Goal: Navigation & Orientation: Understand site structure

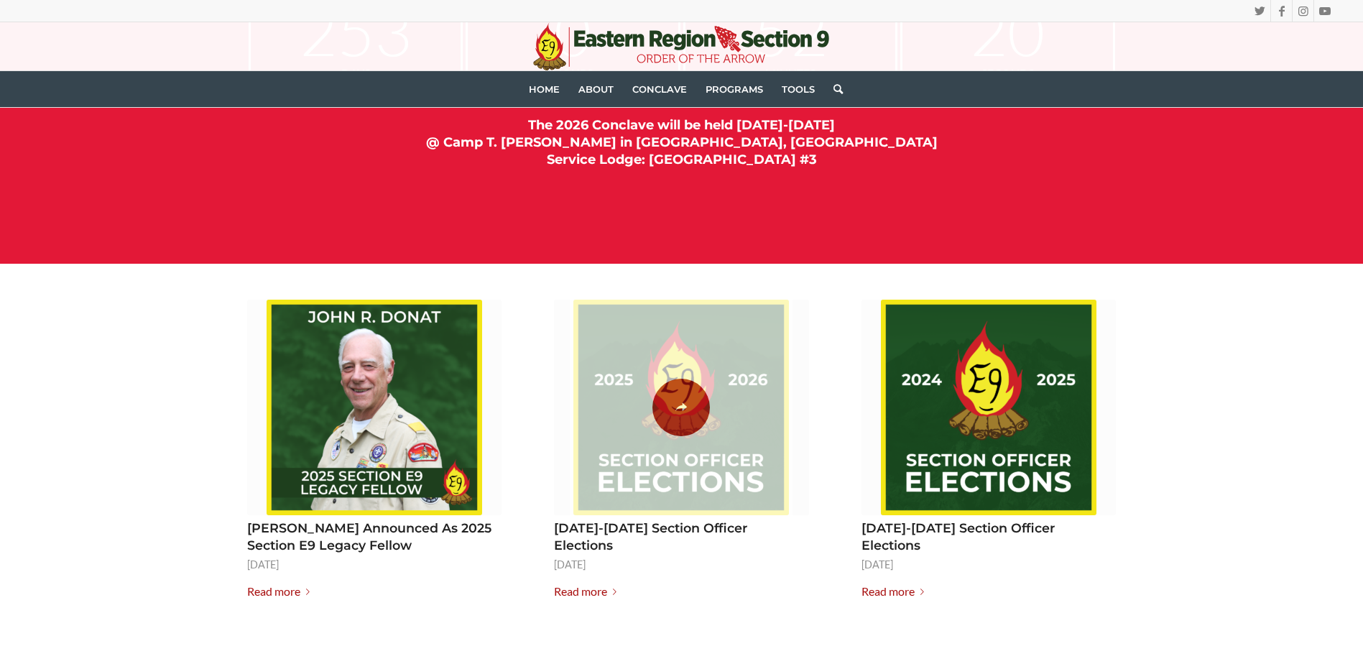
scroll to position [1653, 0]
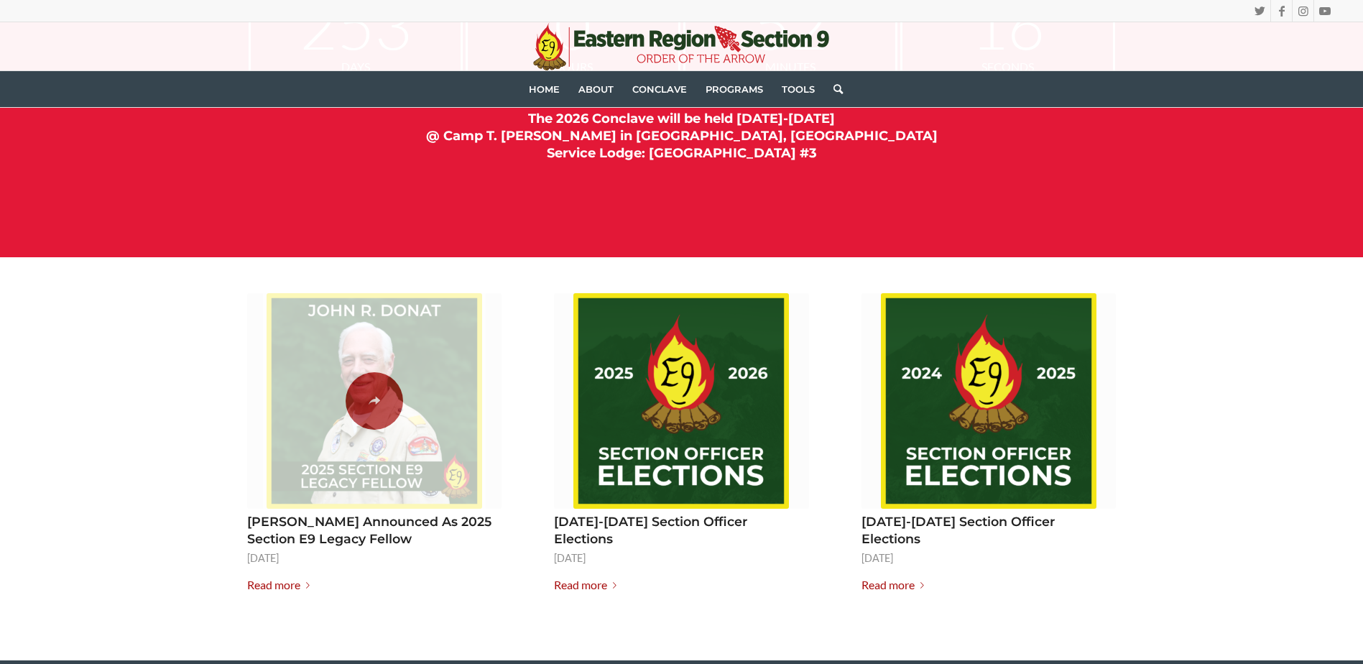
click at [390, 433] on span at bounding box center [374, 401] width 223 height 216
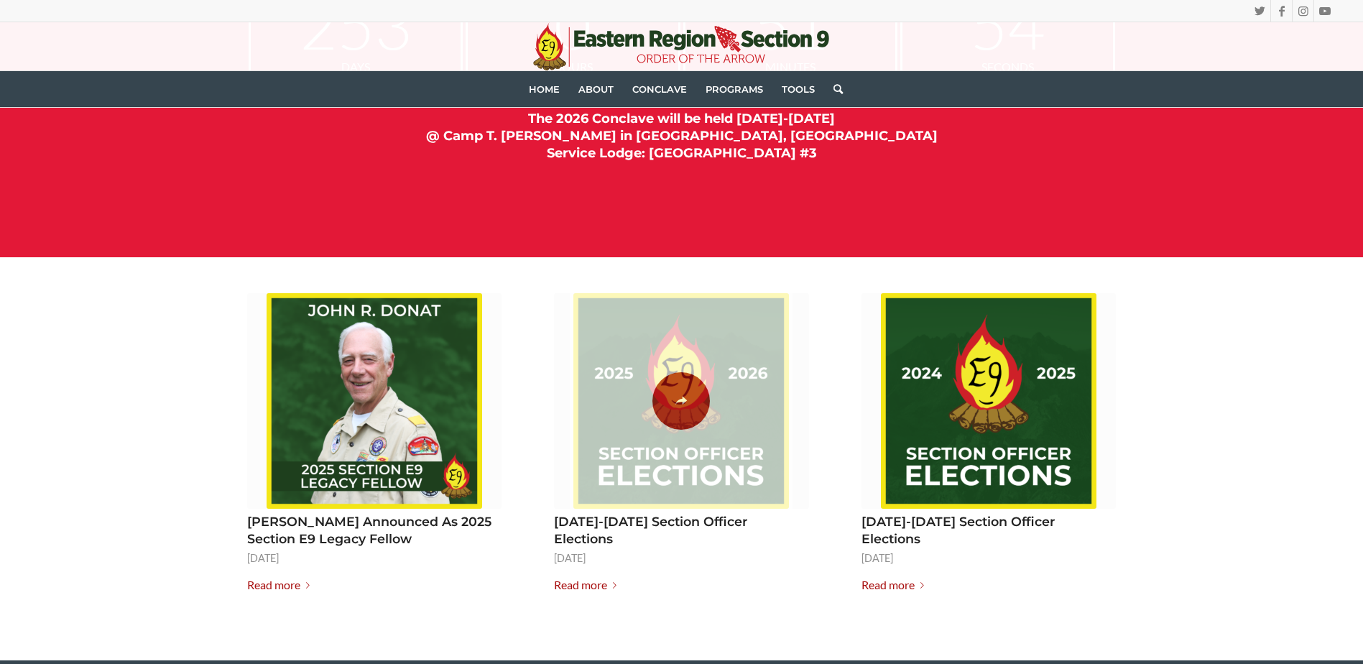
click at [696, 453] on span at bounding box center [681, 401] width 223 height 216
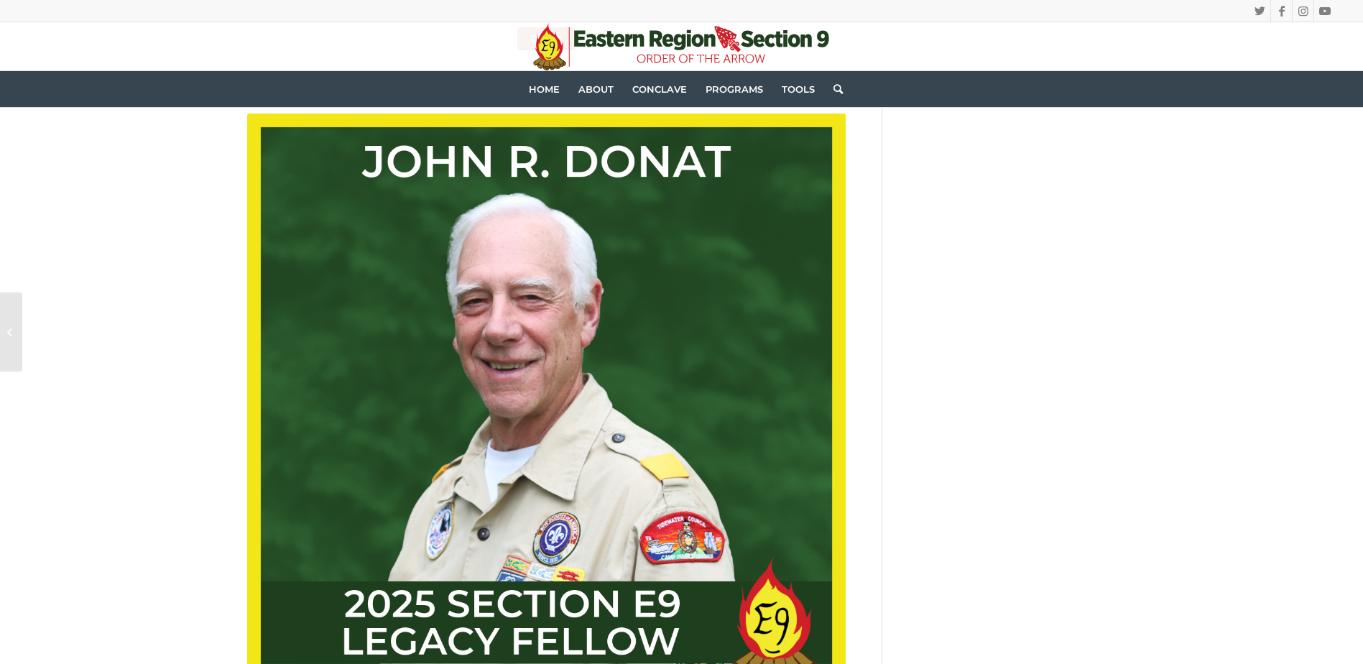
scroll to position [1006, 0]
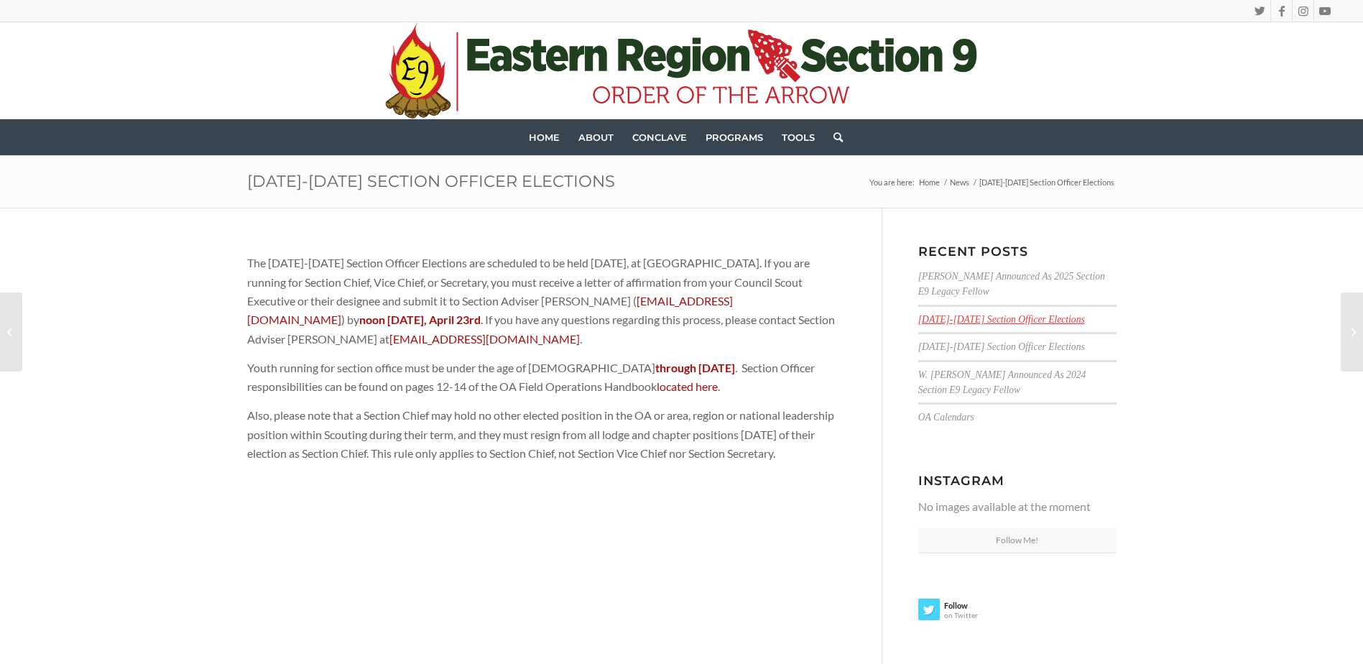
click at [973, 315] on link "[DATE]-[DATE] Section Officer Elections" at bounding box center [1001, 319] width 167 height 11
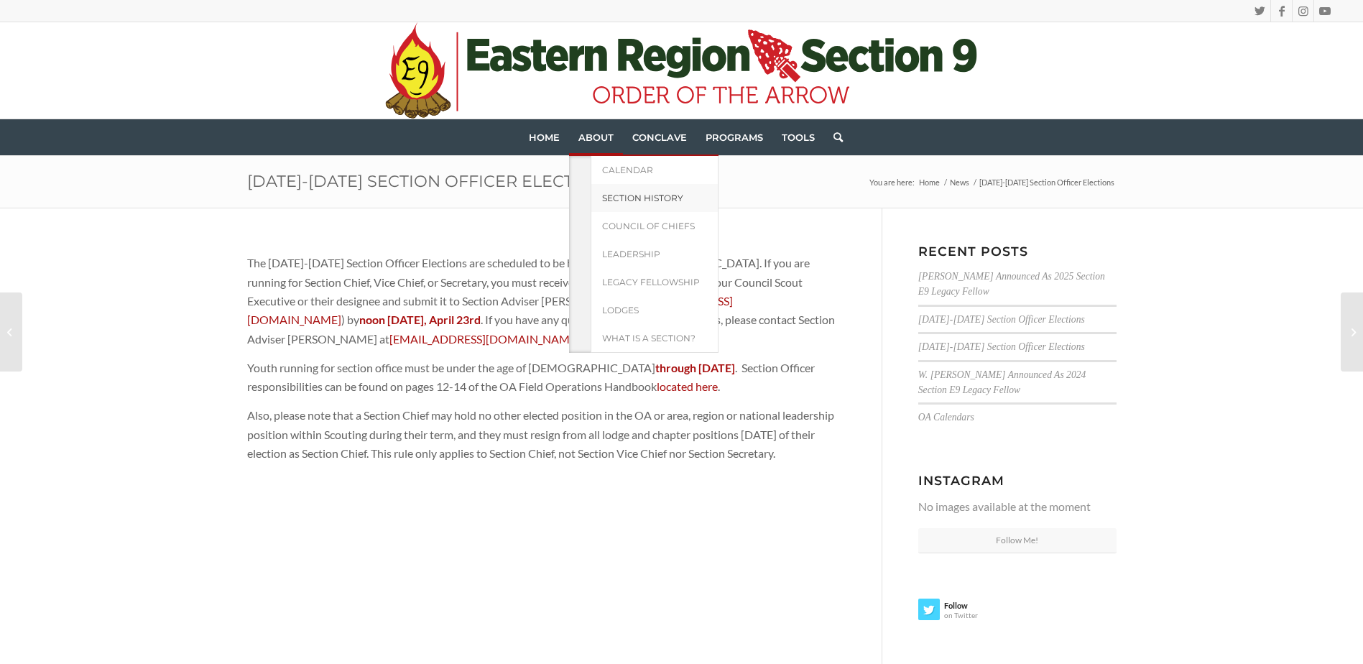
click at [627, 200] on span "Section History" at bounding box center [642, 198] width 81 height 11
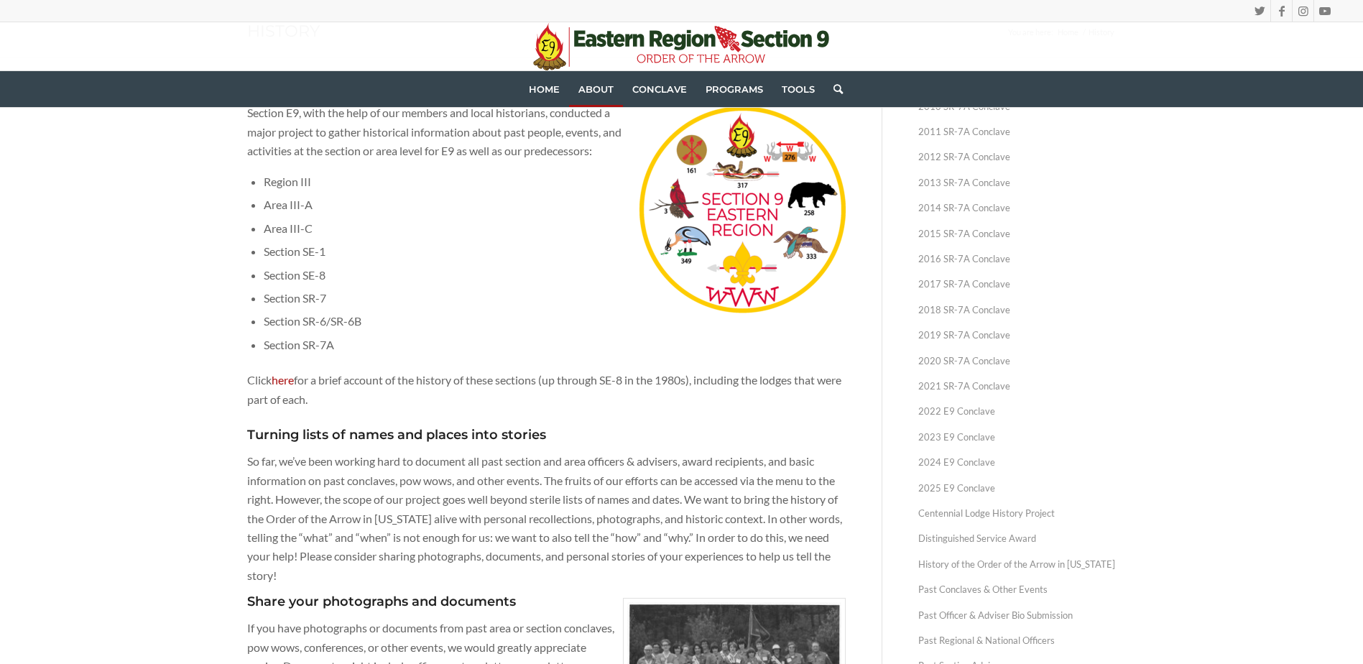
scroll to position [287, 0]
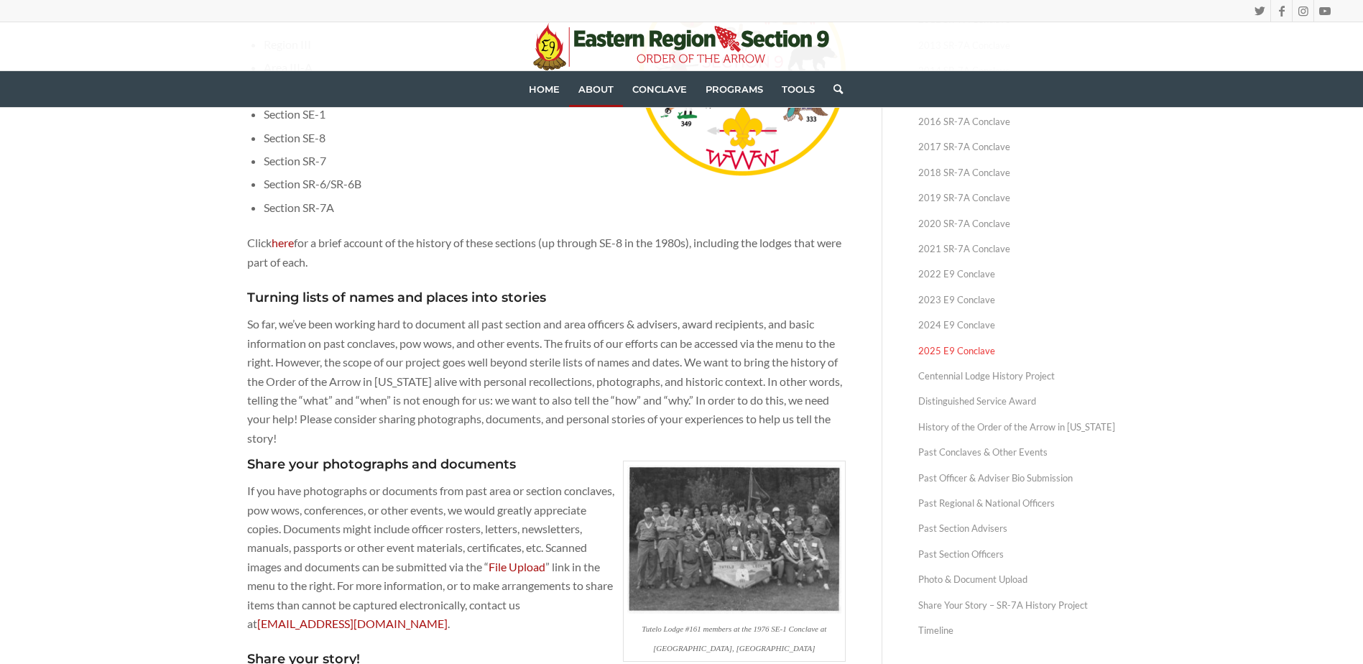
click at [959, 351] on link "2025 E9 Conclave" at bounding box center [1017, 350] width 198 height 25
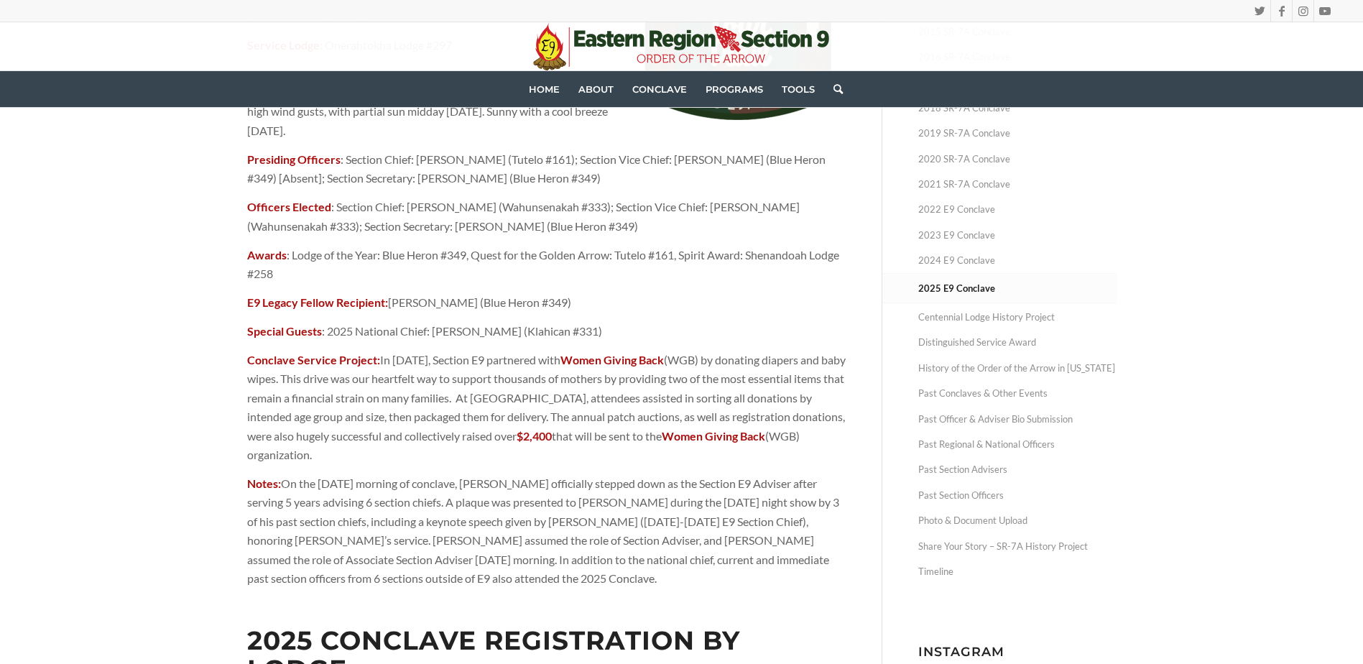
scroll to position [144, 0]
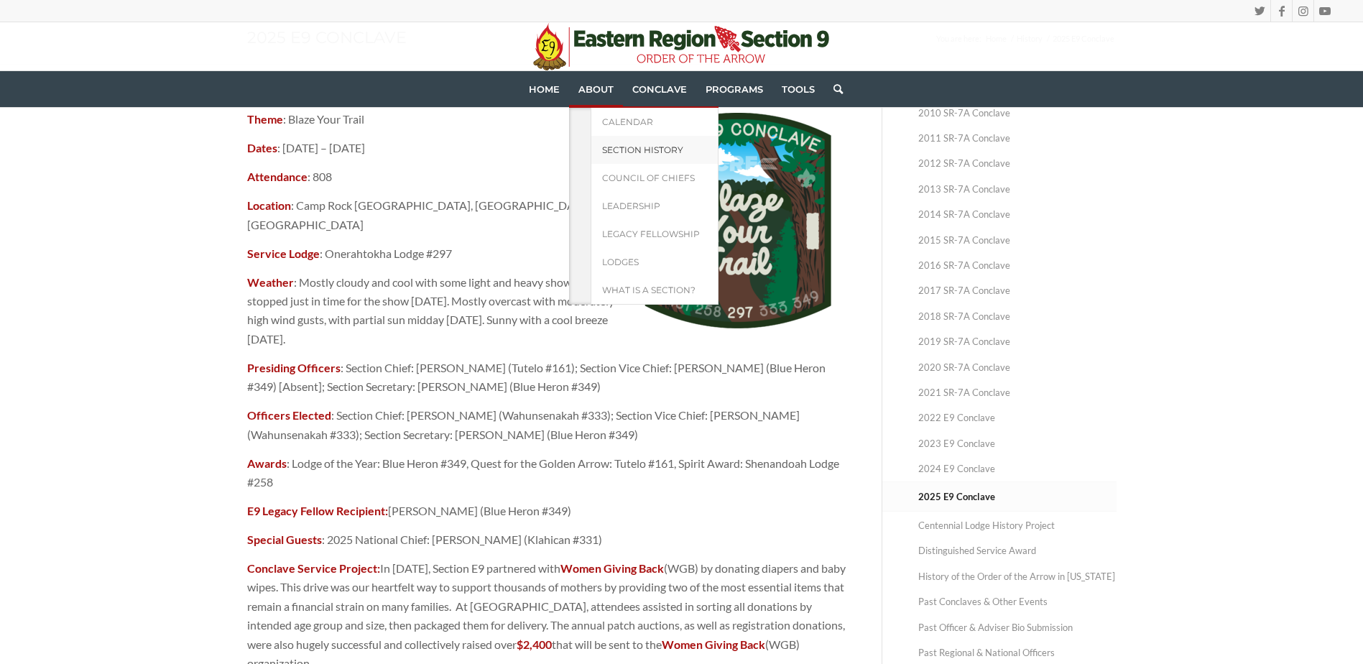
click at [613, 147] on span "Section History" at bounding box center [642, 149] width 81 height 11
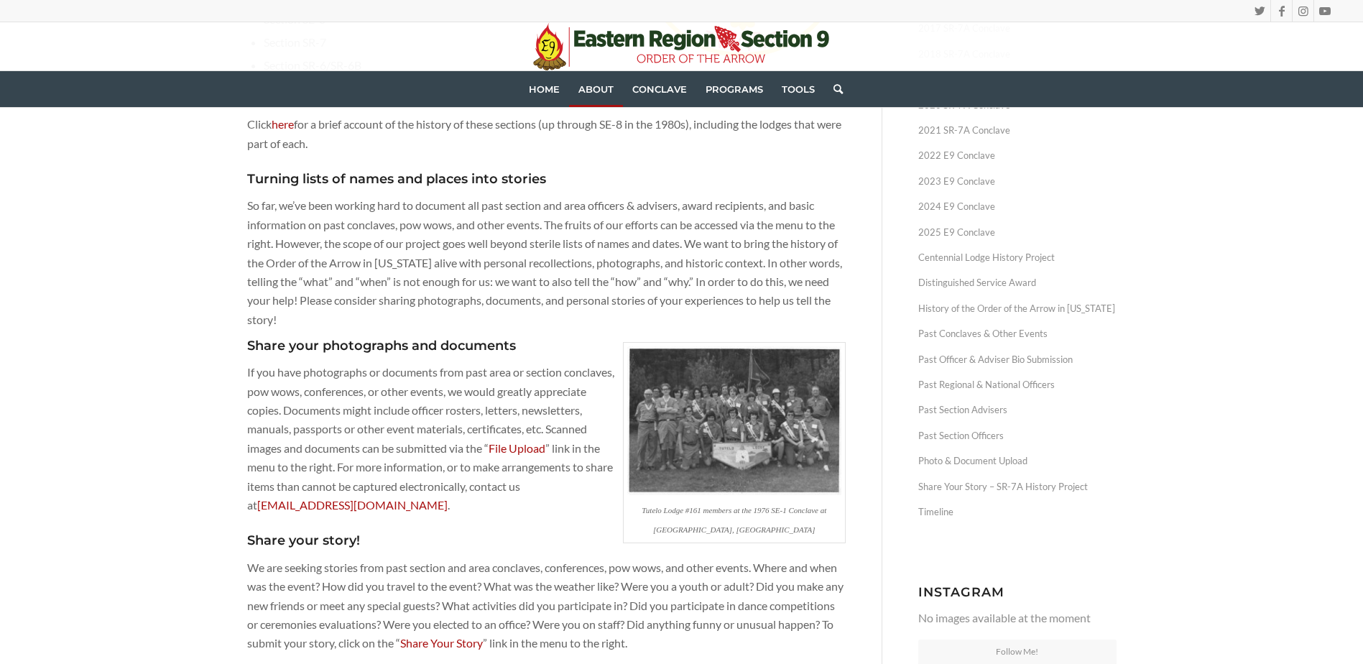
scroll to position [431, 0]
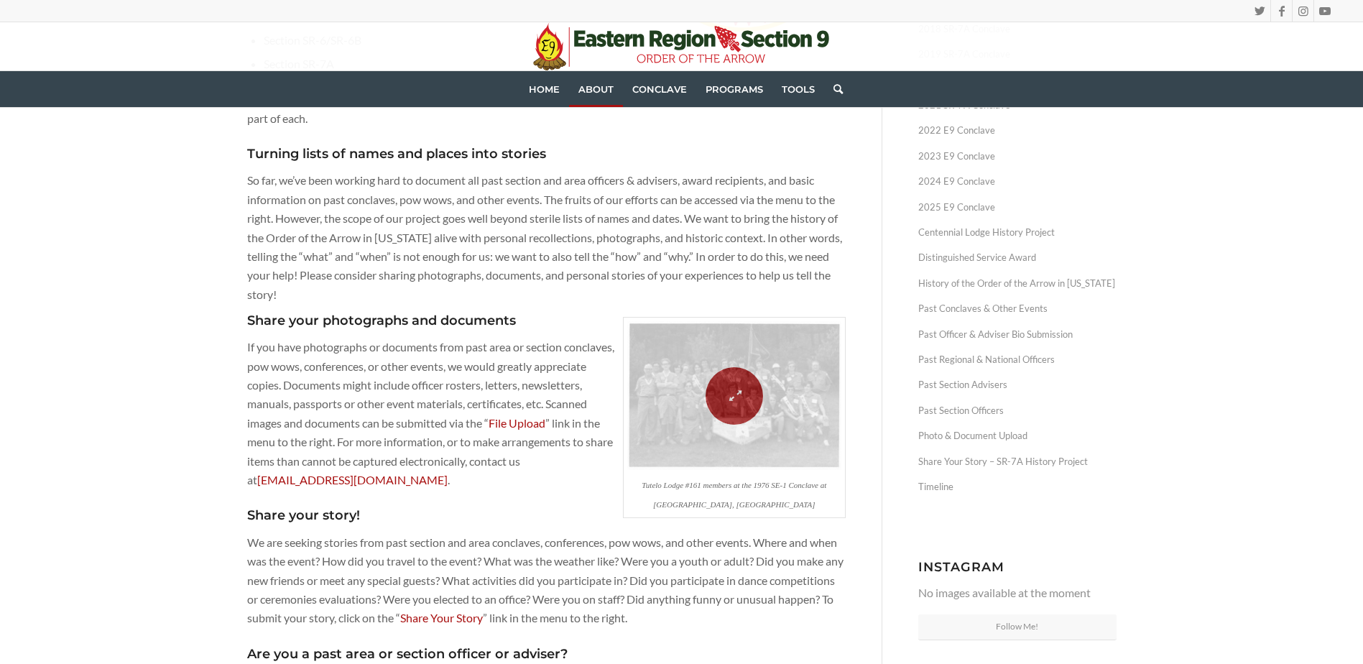
click at [765, 445] on span at bounding box center [734, 396] width 229 height 157
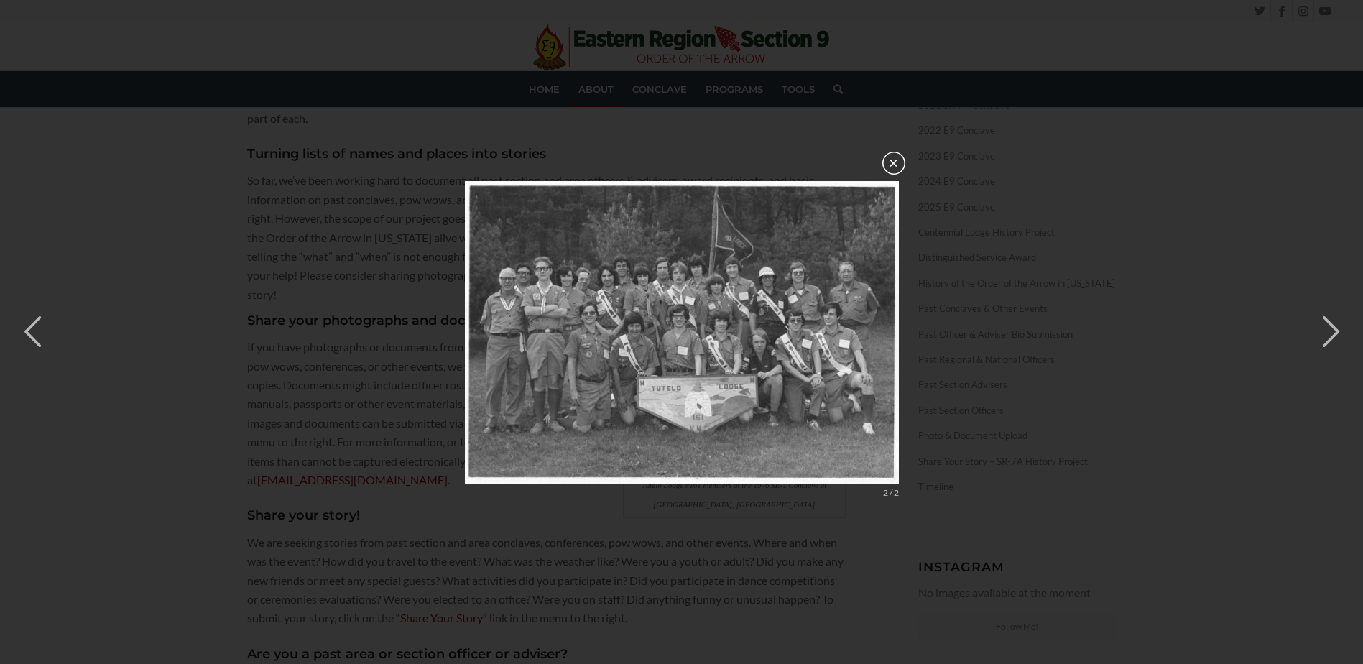
click at [892, 168] on button "×" at bounding box center [894, 163] width 23 height 23
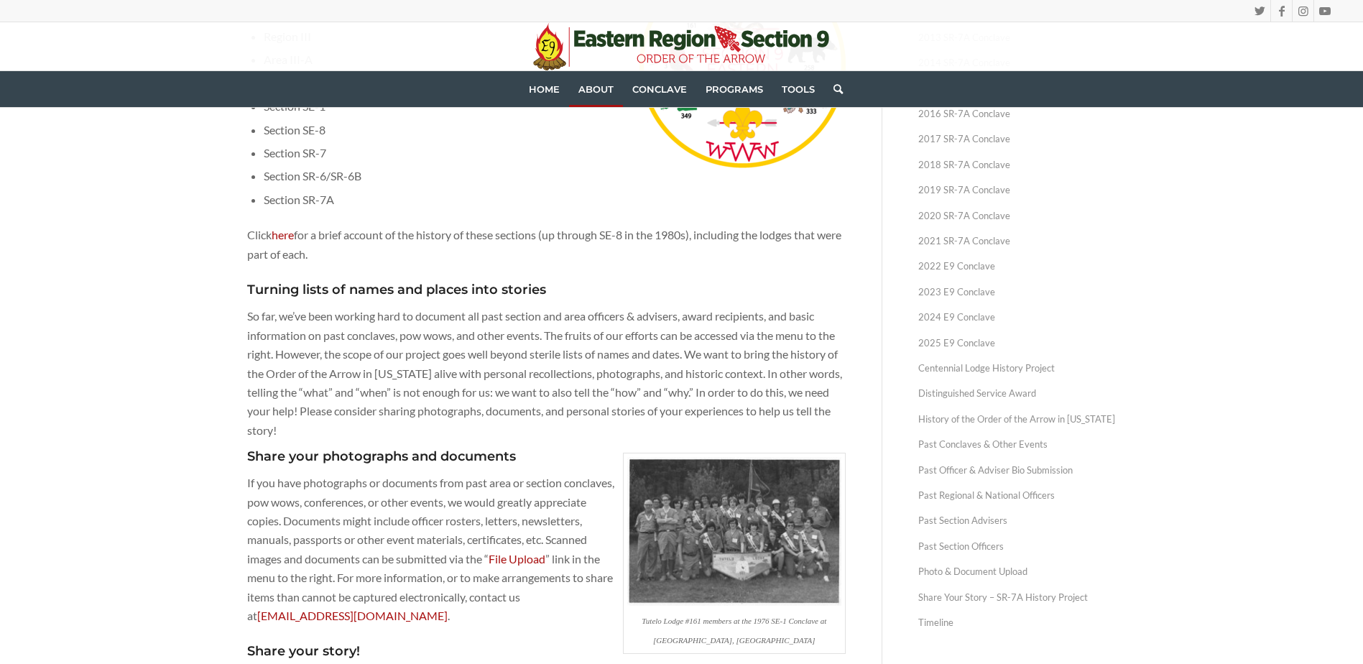
scroll to position [144, 0]
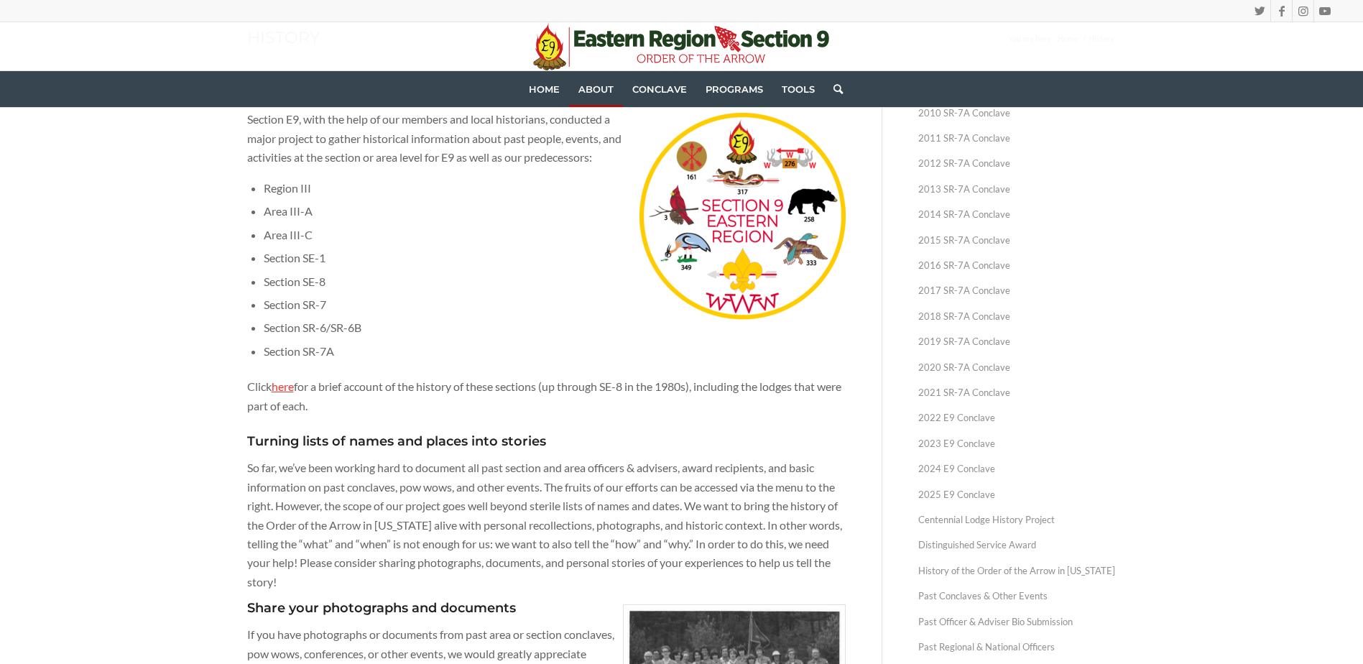
click at [286, 384] on link "here" at bounding box center [283, 386] width 22 height 14
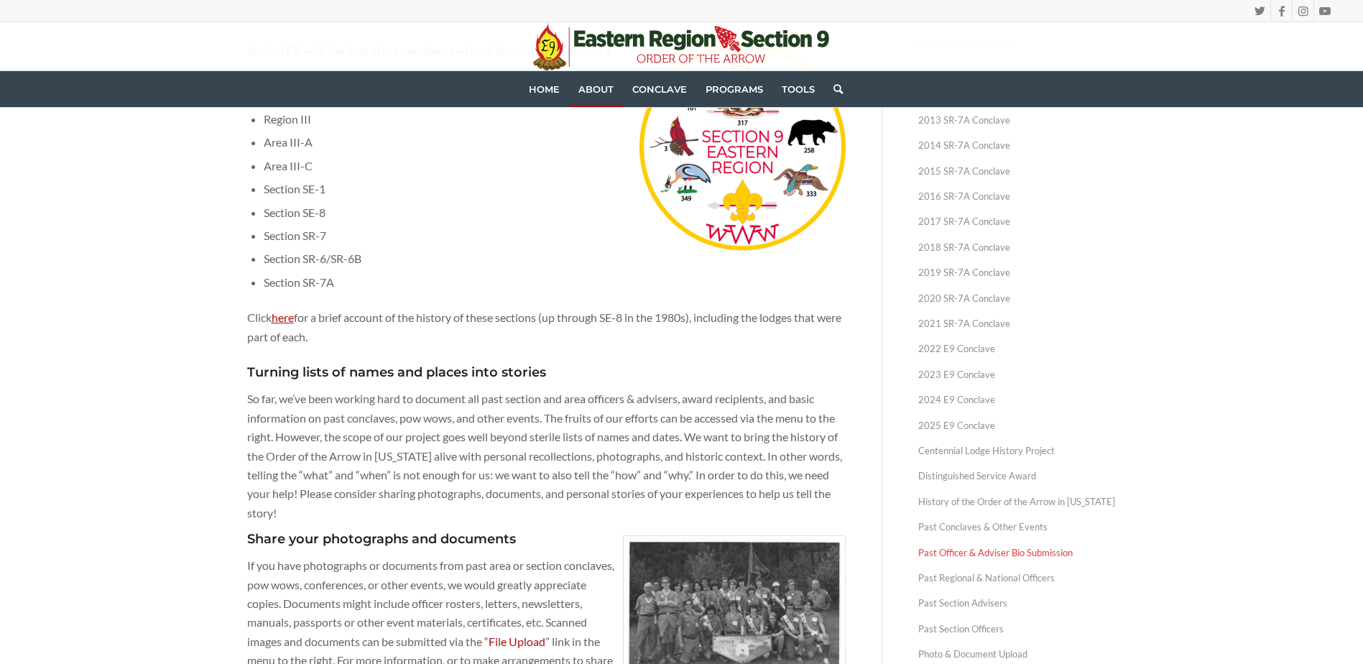
scroll to position [216, 0]
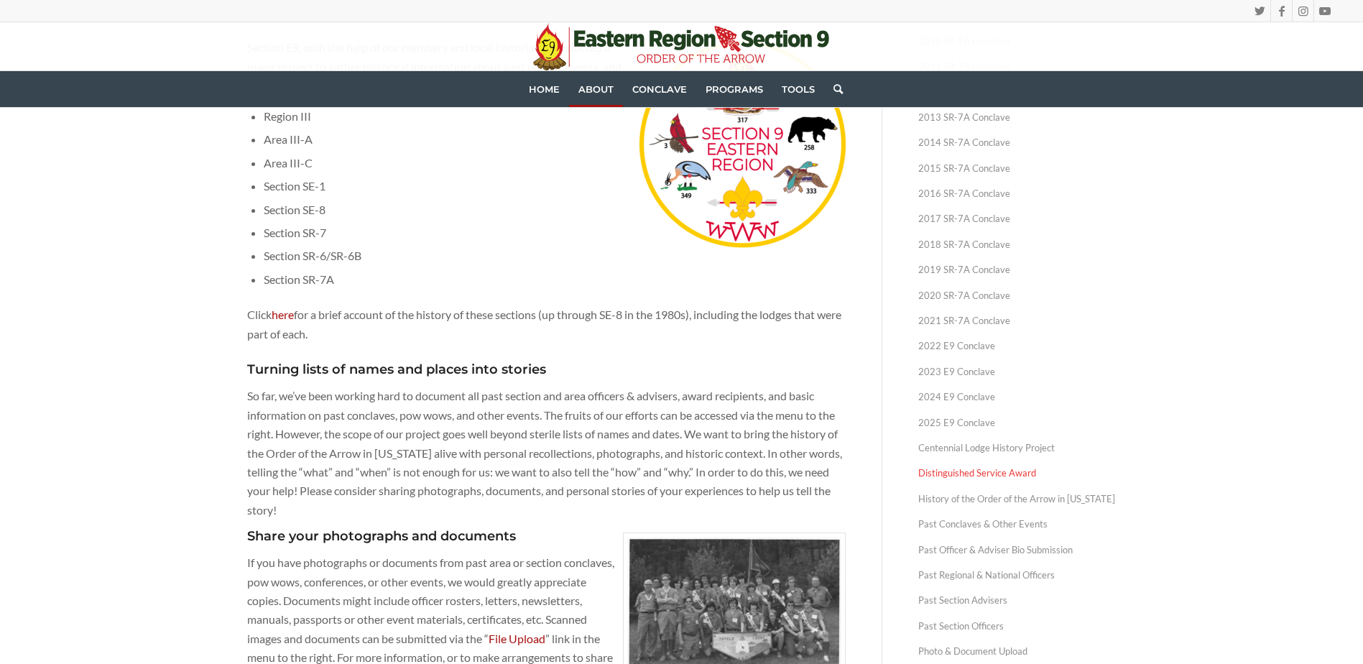
click at [996, 472] on link "Distinguished Service Award" at bounding box center [1017, 473] width 198 height 25
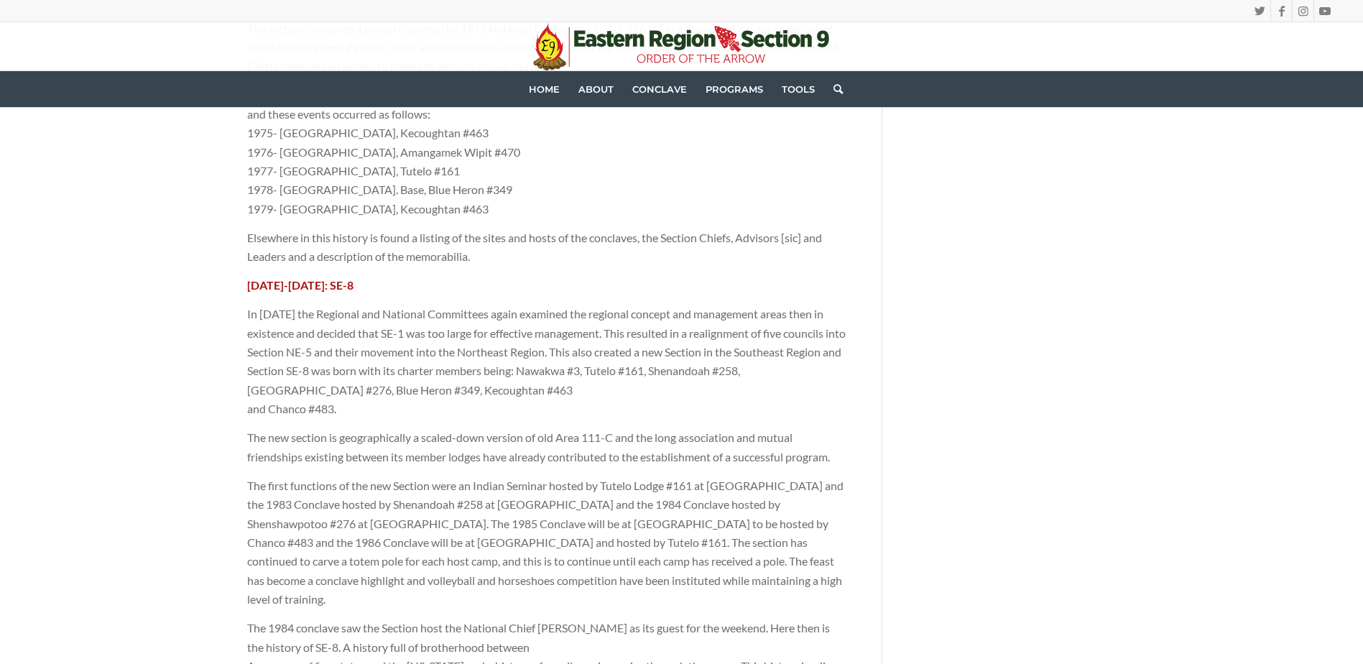
scroll to position [1509, 0]
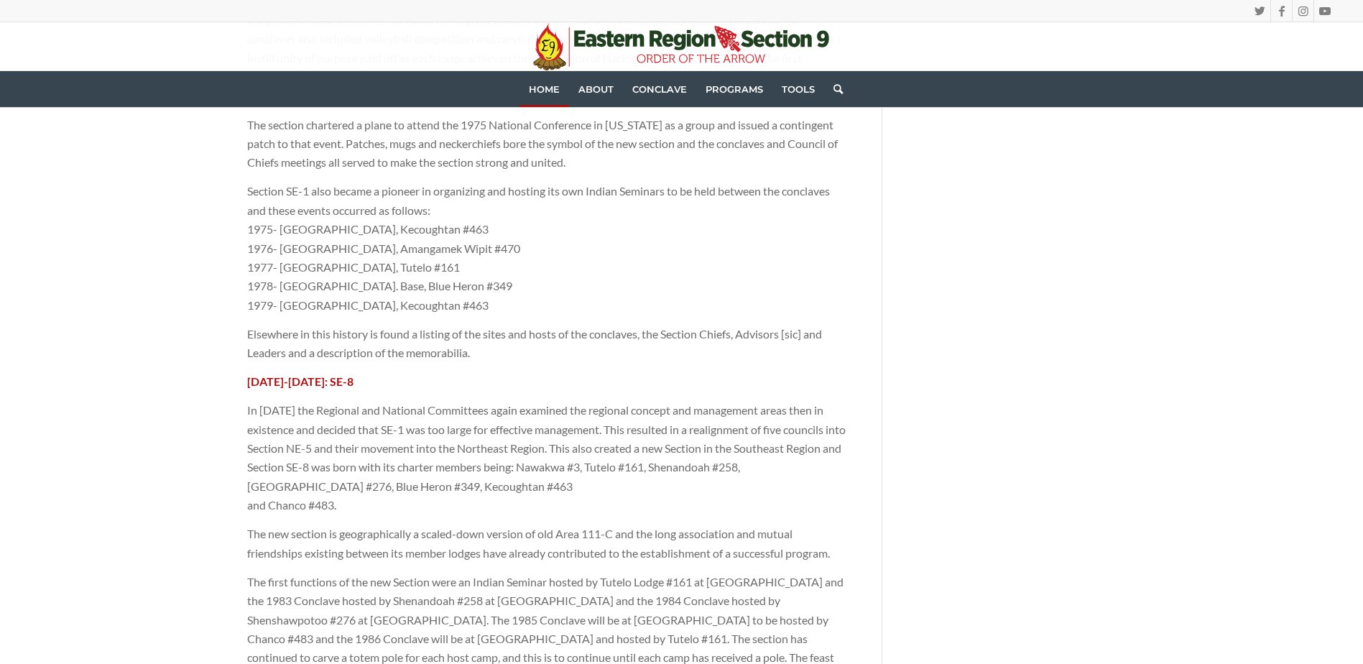
click at [545, 88] on span "Home" at bounding box center [544, 88] width 31 height 11
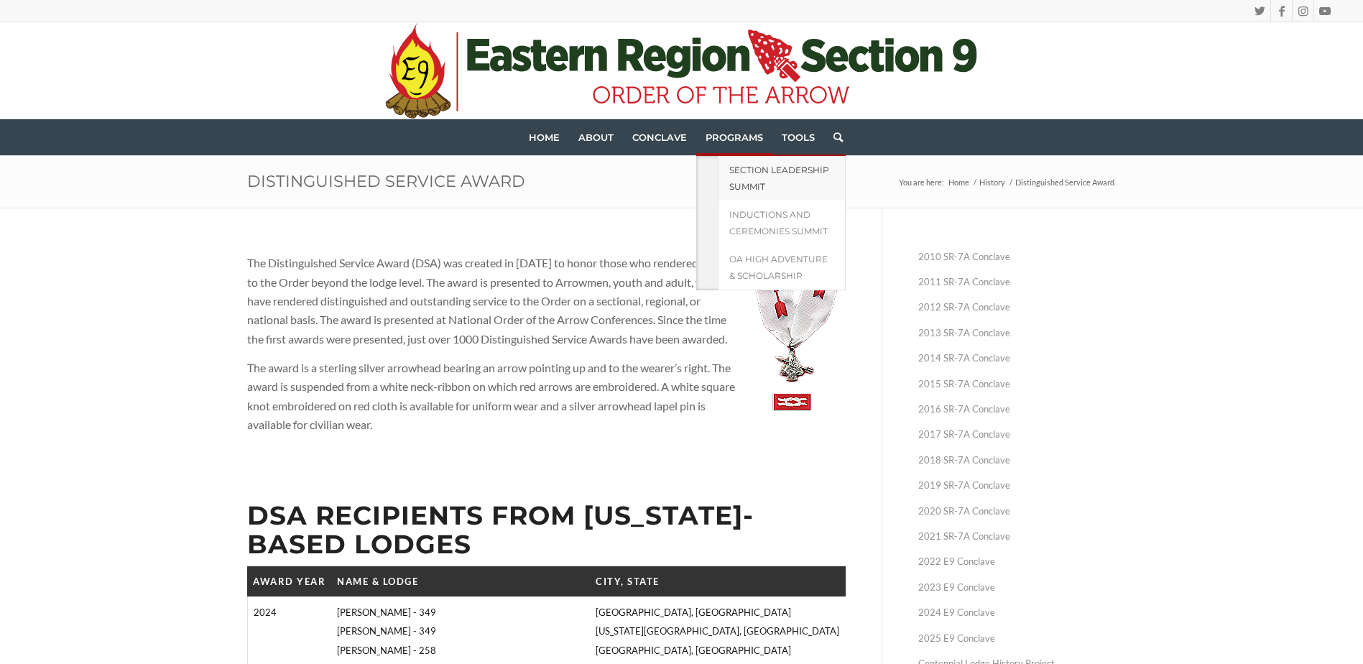
click at [741, 174] on span "Section Leadership Summit" at bounding box center [779, 178] width 100 height 27
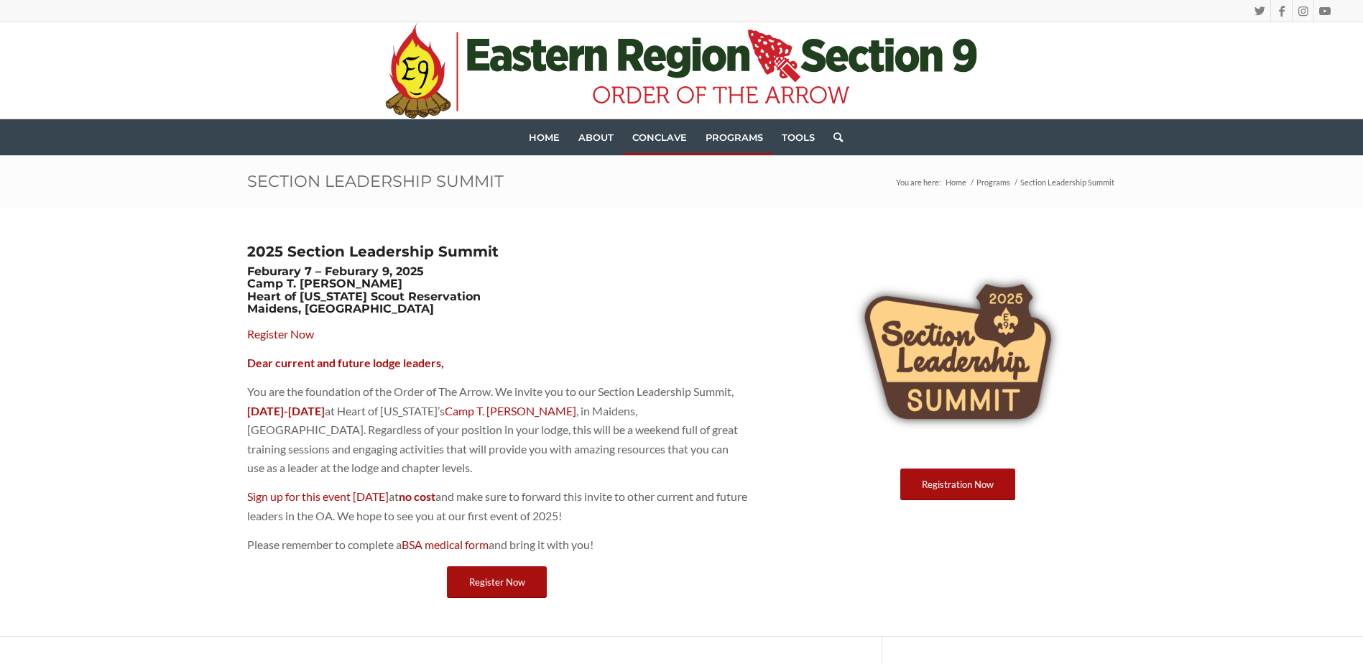
click at [665, 141] on span "Conclave" at bounding box center [659, 137] width 55 height 11
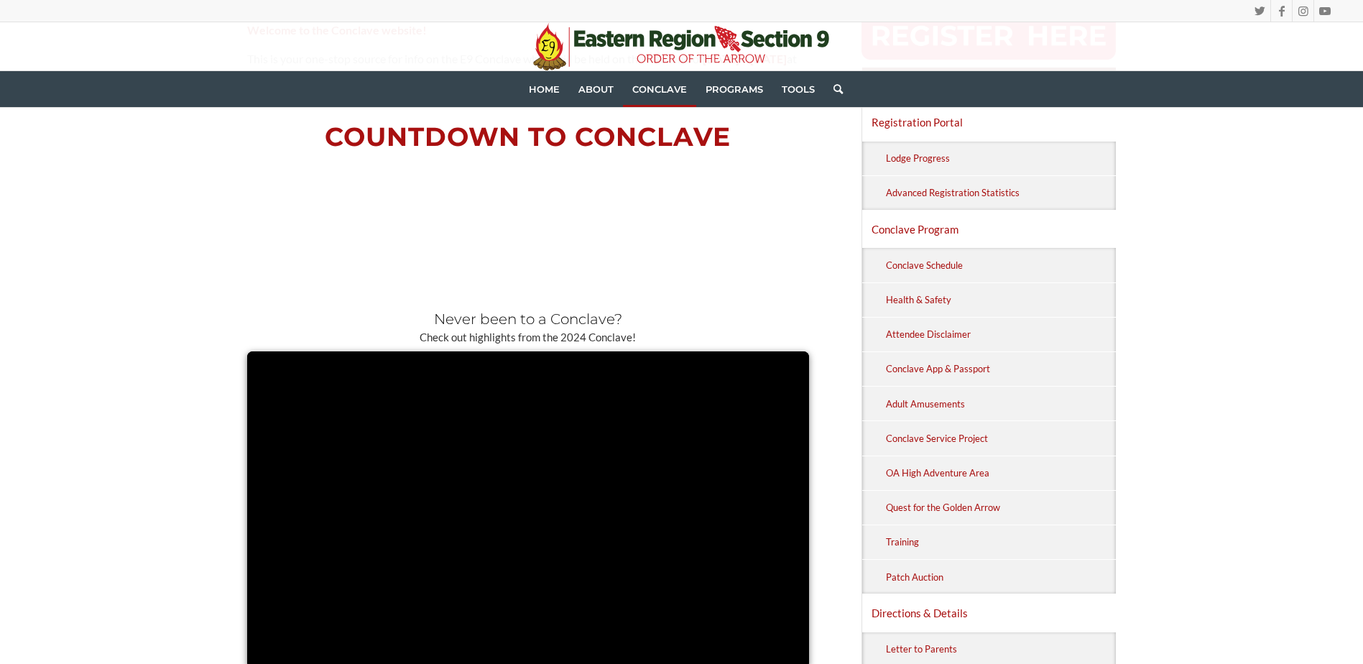
scroll to position [287, 0]
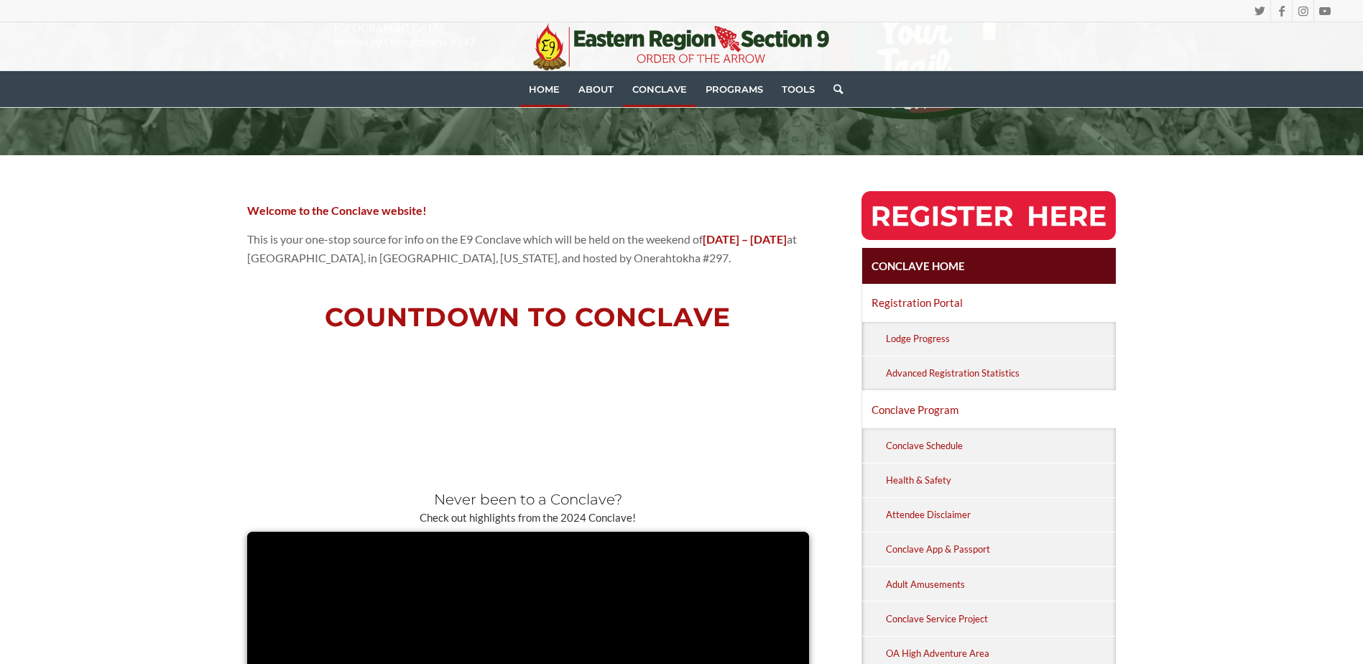
click at [540, 87] on span "Home" at bounding box center [544, 88] width 31 height 11
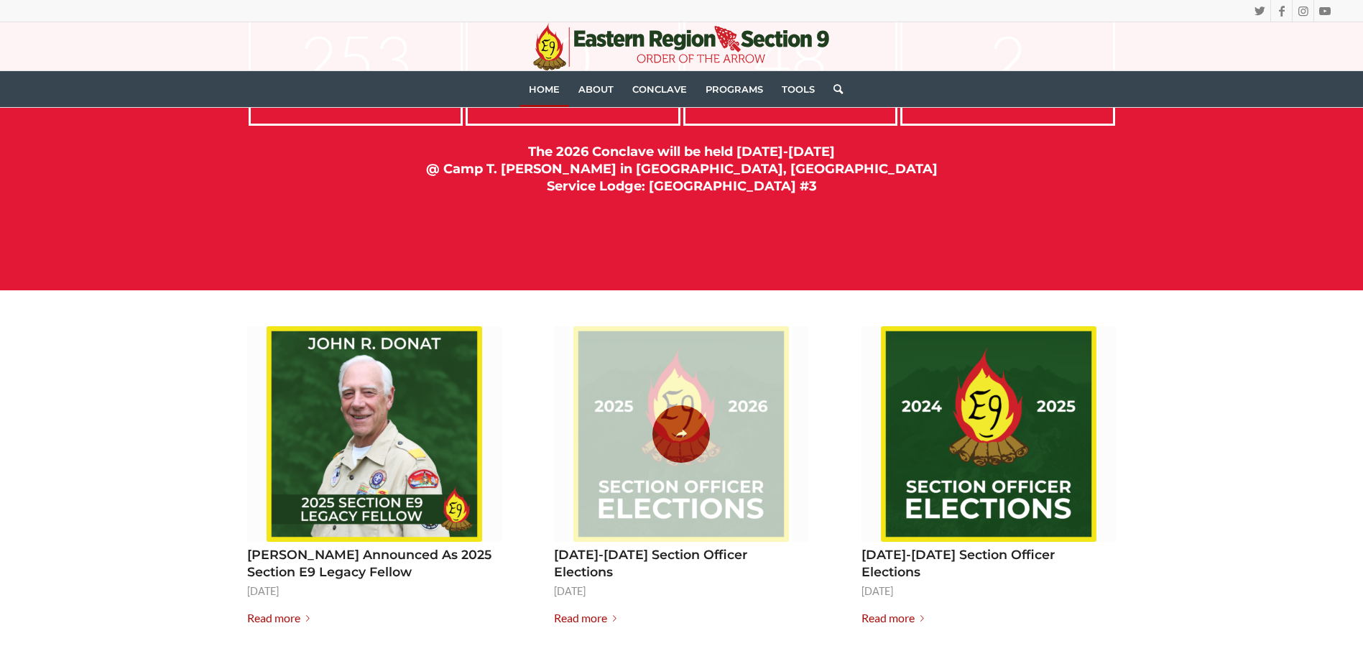
scroll to position [1725, 0]
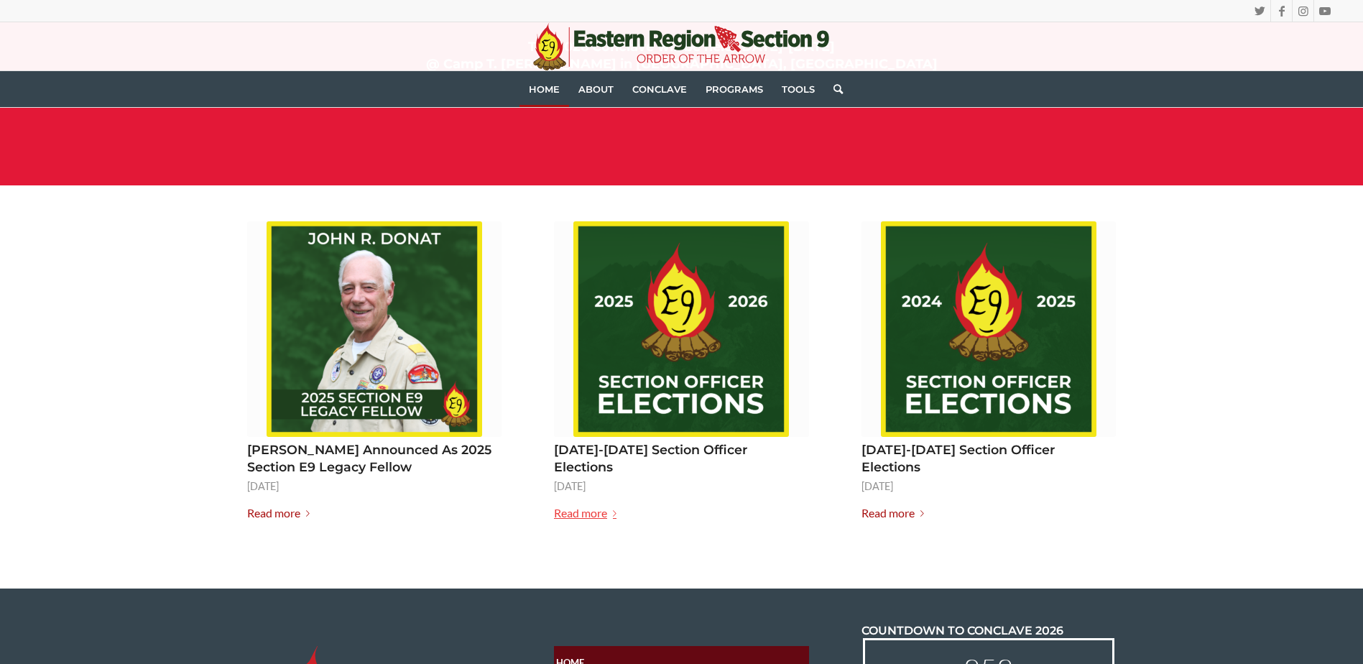
click at [586, 504] on link "Read more" at bounding box center [588, 514] width 68 height 20
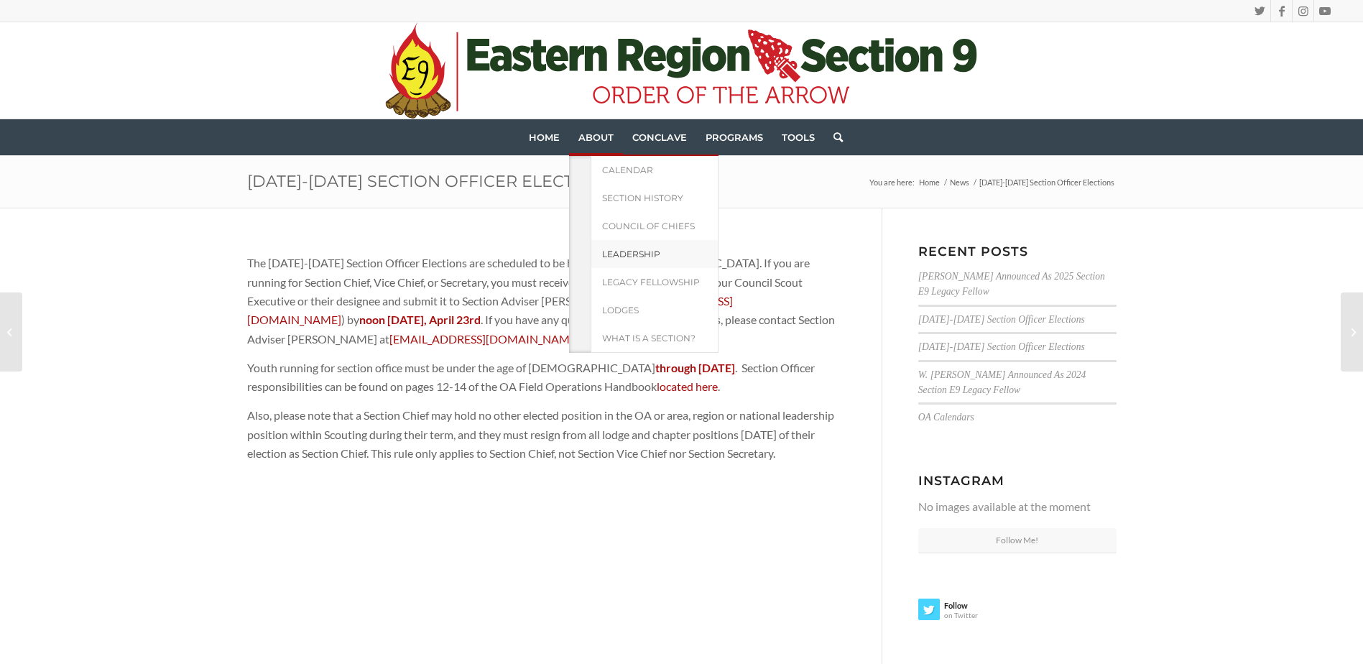
click at [618, 252] on span "Leadership" at bounding box center [631, 254] width 58 height 11
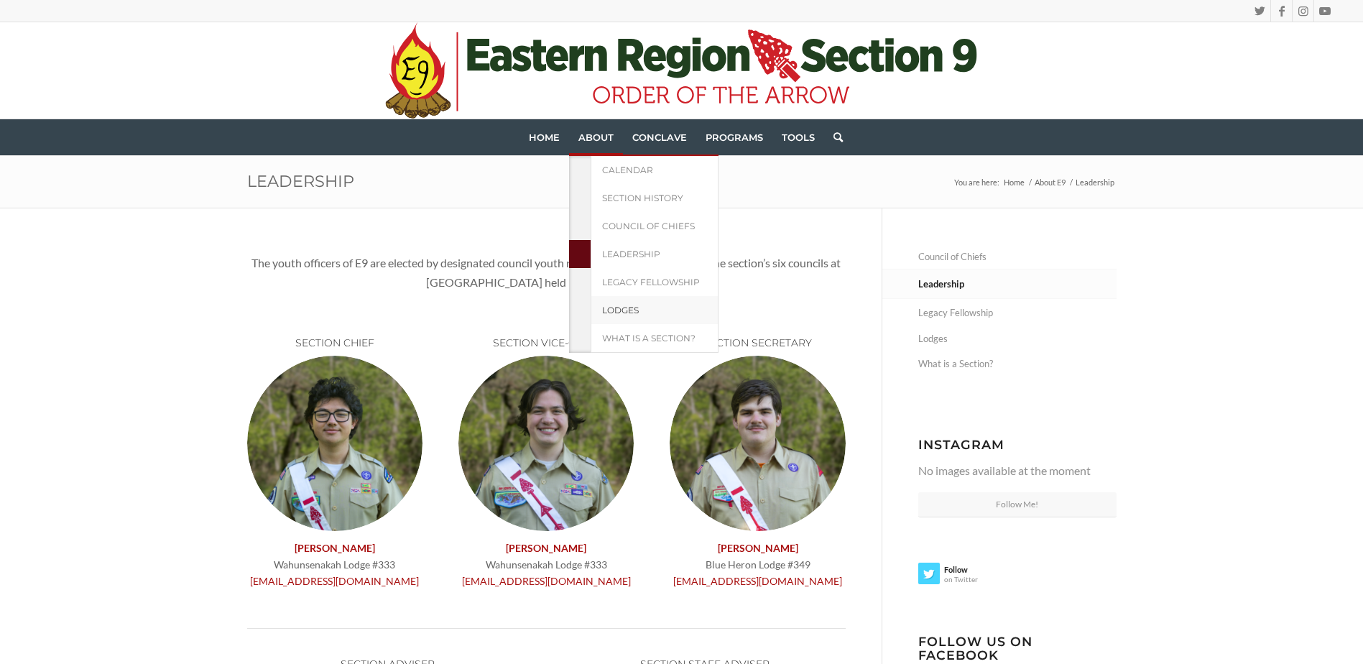
click at [622, 307] on span "Lodges" at bounding box center [620, 310] width 37 height 11
